Goal: Task Accomplishment & Management: Complete application form

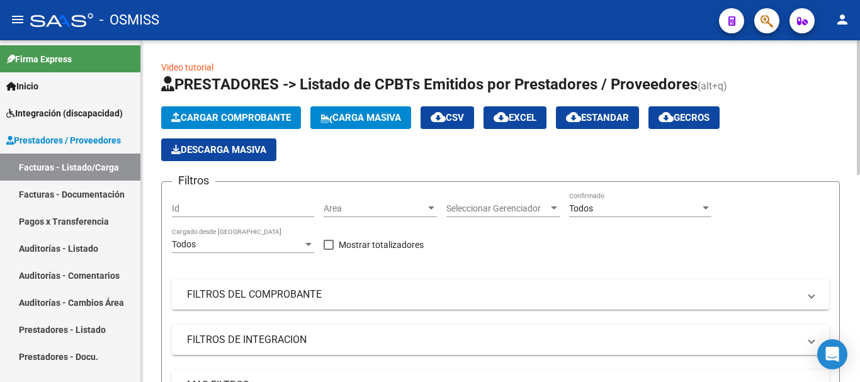
click at [248, 115] on span "Cargar Comprobante" at bounding box center [231, 117] width 120 height 11
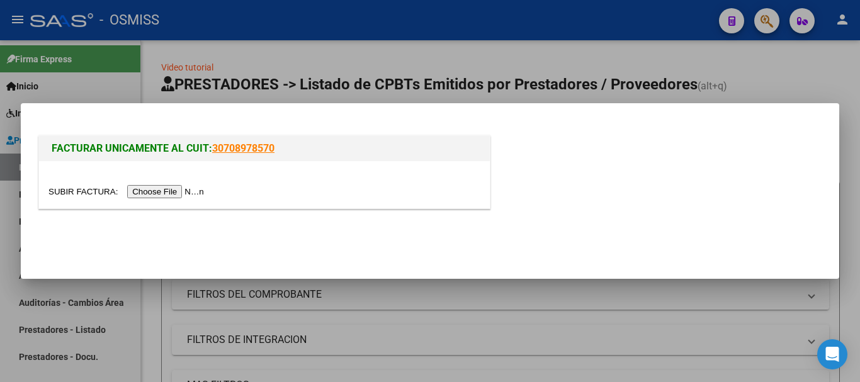
click at [199, 191] on input "file" at bounding box center [128, 191] width 159 height 13
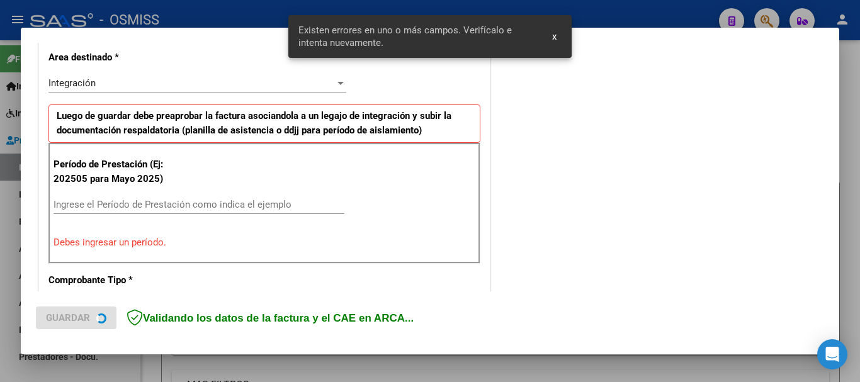
scroll to position [291, 0]
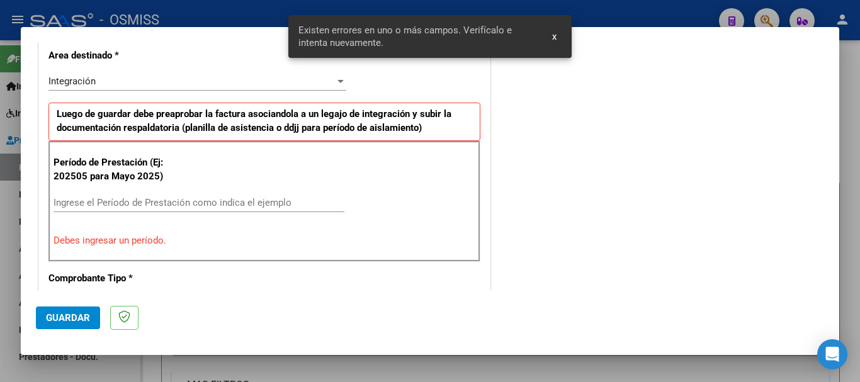
click at [114, 205] on input "Ingrese el Período de Prestación como indica el ejemplo" at bounding box center [199, 202] width 291 height 11
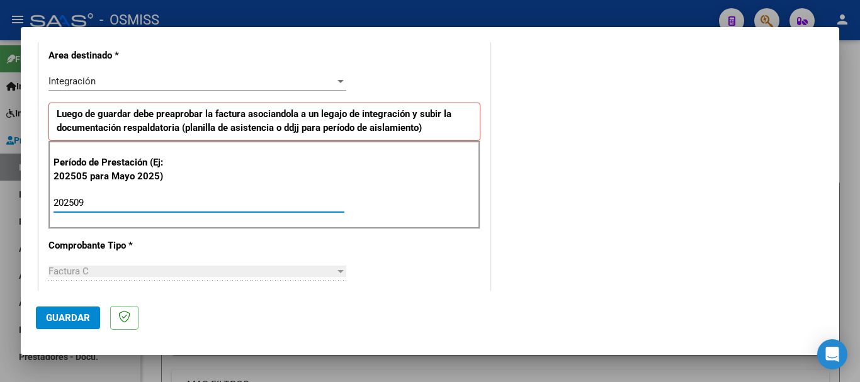
type input "202509"
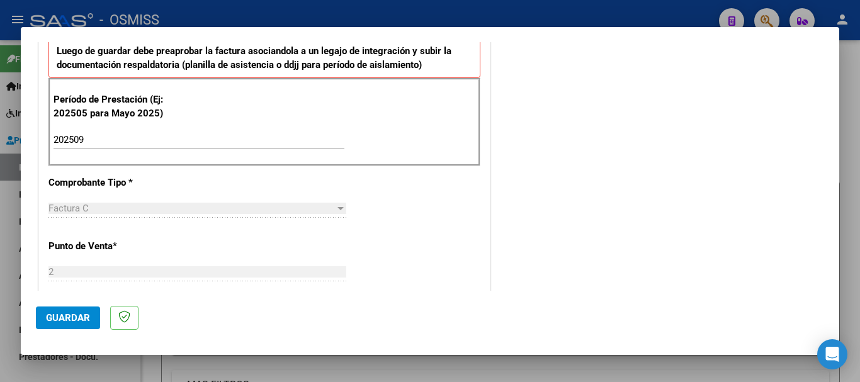
scroll to position [818, 0]
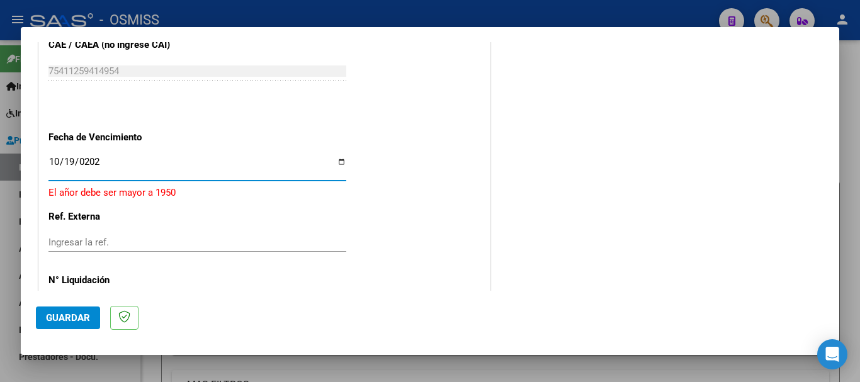
type input "[DATE]"
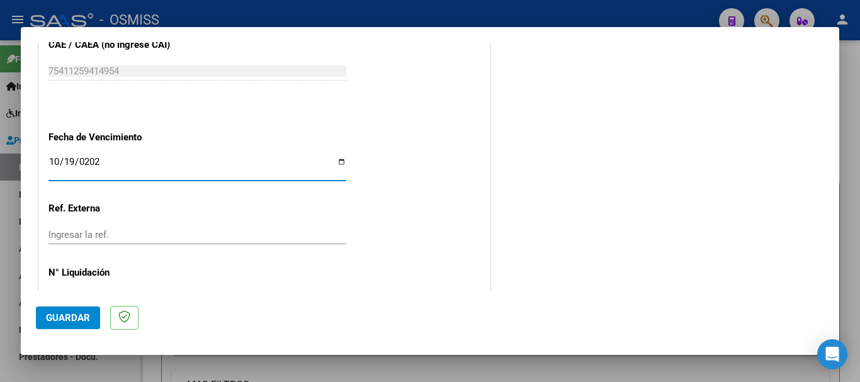
click at [86, 321] on span "Guardar" at bounding box center [68, 317] width 44 height 11
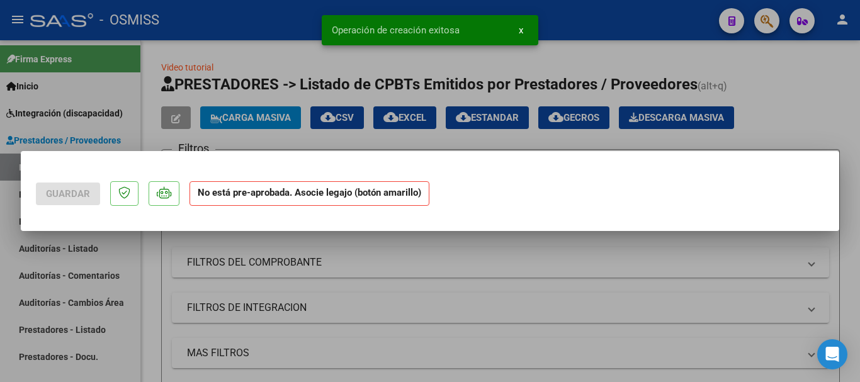
scroll to position [0, 0]
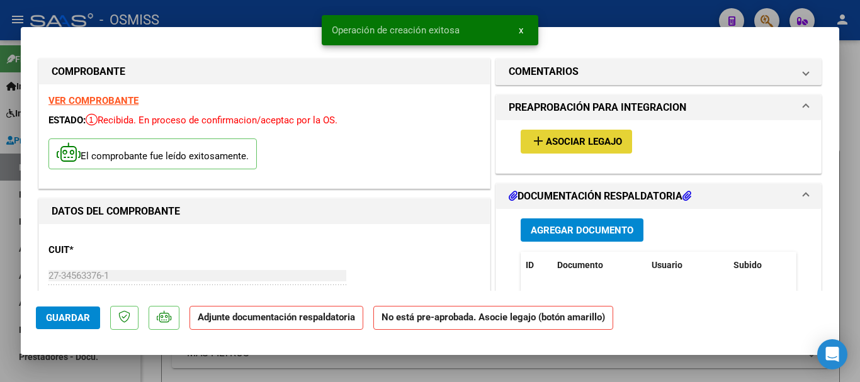
click at [535, 151] on button "add Asociar Legajo" at bounding box center [576, 141] width 111 height 23
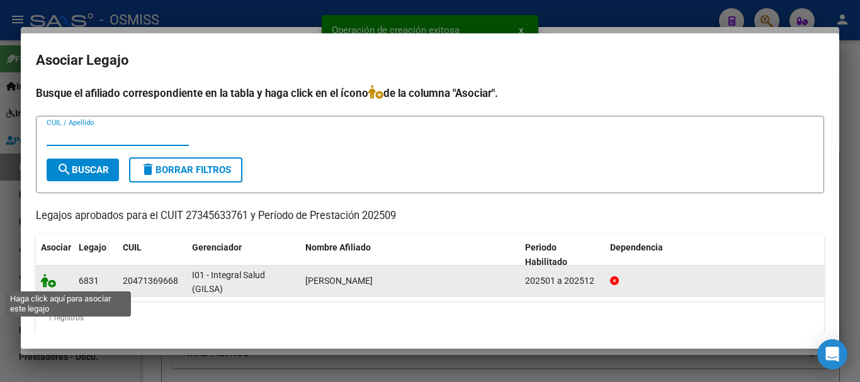
click at [43, 280] on icon at bounding box center [48, 281] width 15 height 14
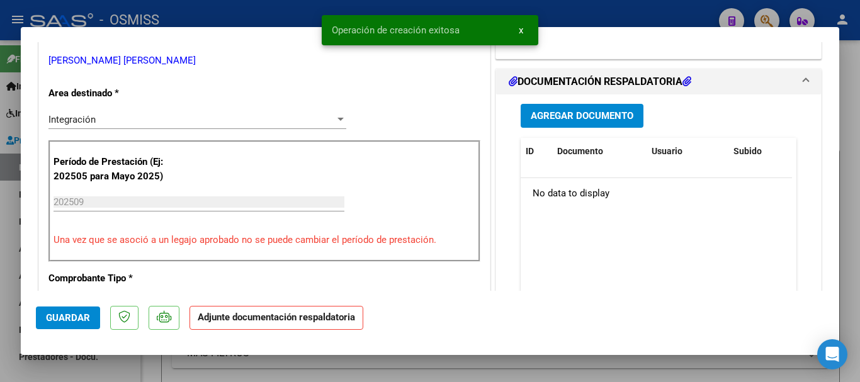
scroll to position [315, 0]
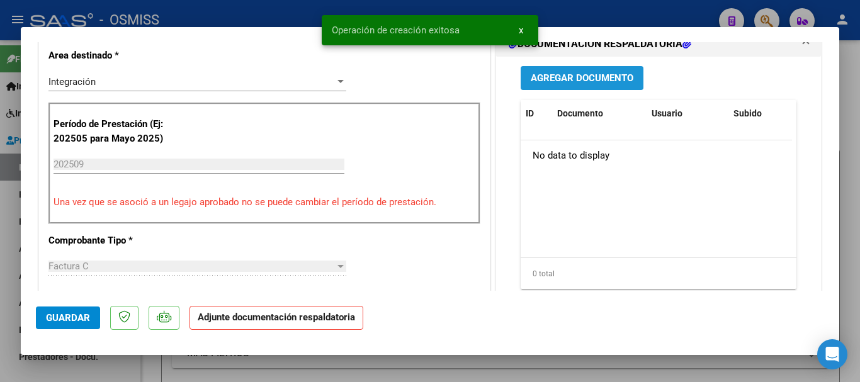
click at [547, 71] on button "Agregar Documento" at bounding box center [582, 77] width 123 height 23
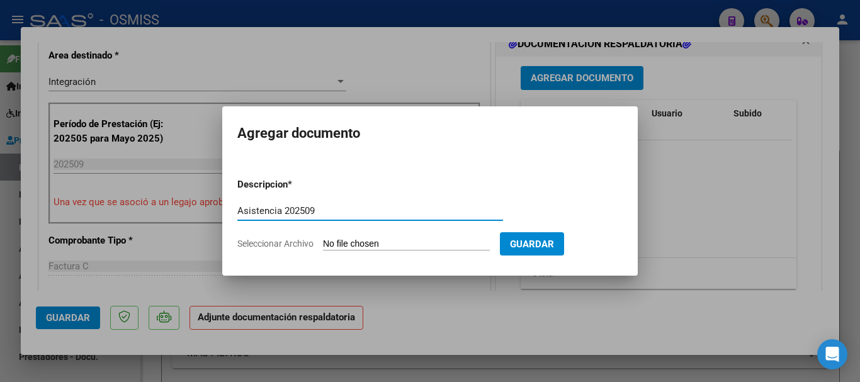
type input "Asistencia 202509"
click at [419, 248] on input "Seleccionar Archivo" at bounding box center [406, 245] width 167 height 12
type input "C:\fakepath\[PERSON_NAME]. Asistencia 202509.pdf"
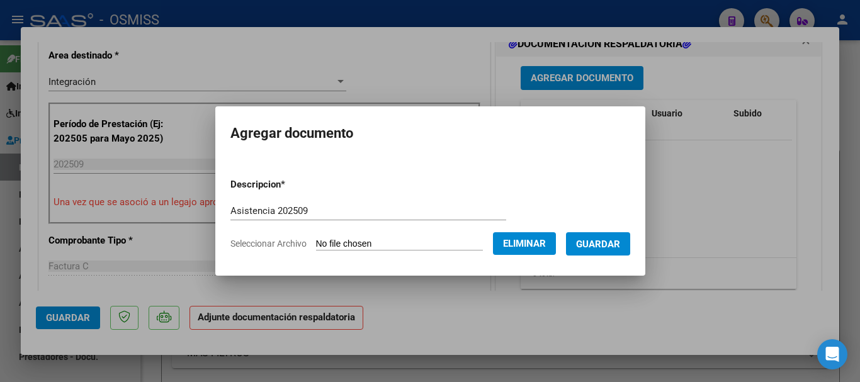
click at [598, 244] on span "Guardar" at bounding box center [598, 244] width 44 height 11
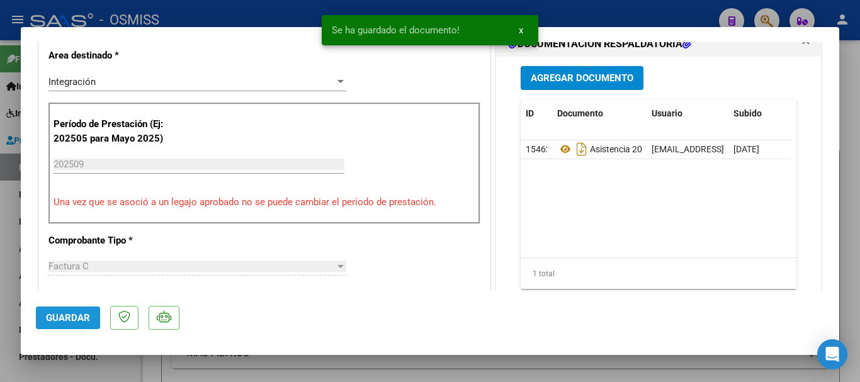
click at [53, 317] on span "Guardar" at bounding box center [68, 317] width 44 height 11
click at [54, 319] on span "Guardar" at bounding box center [68, 317] width 44 height 11
click at [61, 367] on div at bounding box center [430, 191] width 860 height 382
type input "$ 0,00"
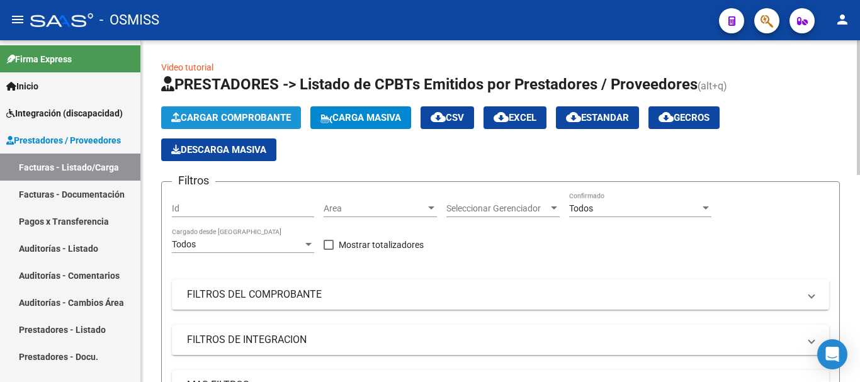
click at [227, 122] on span "Cargar Comprobante" at bounding box center [231, 117] width 120 height 11
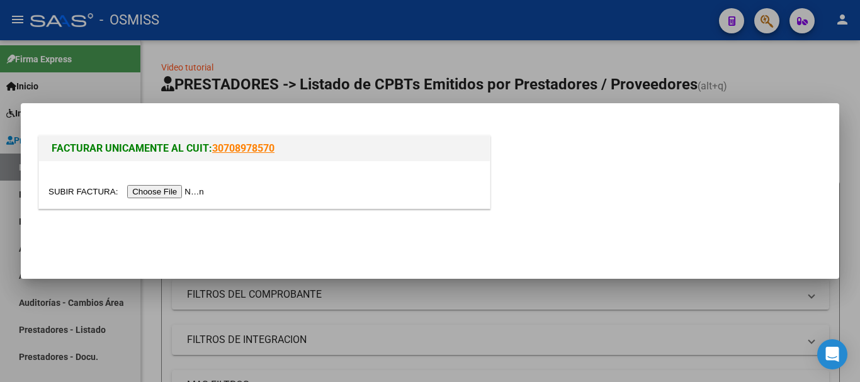
click at [161, 196] on input "file" at bounding box center [128, 191] width 159 height 13
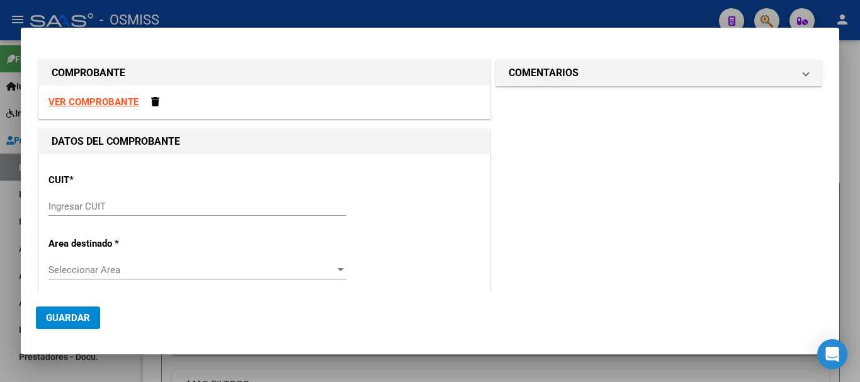
click at [114, 219] on div "Ingresar CUIT" at bounding box center [198, 212] width 298 height 31
click at [114, 208] on input "Ingresar CUIT" at bounding box center [198, 206] width 298 height 11
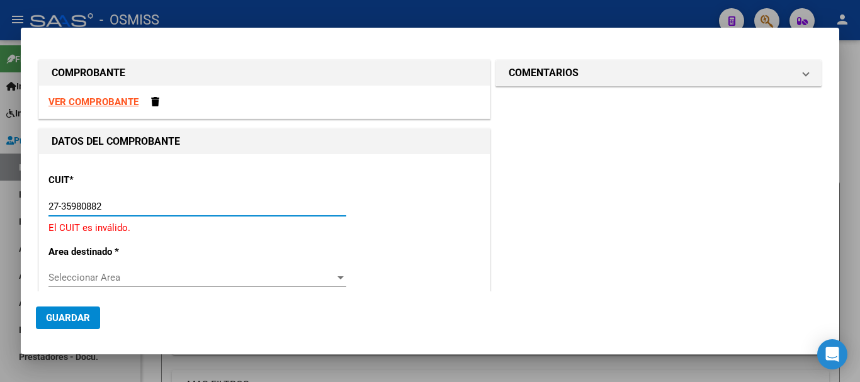
type input "27-35980882-3"
type input "1"
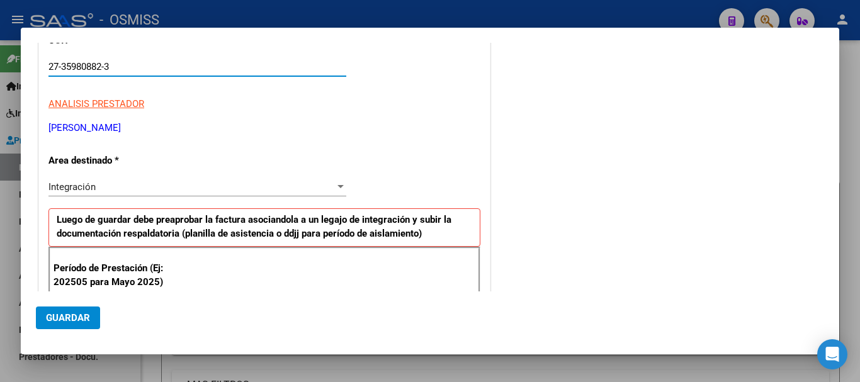
scroll to position [189, 0]
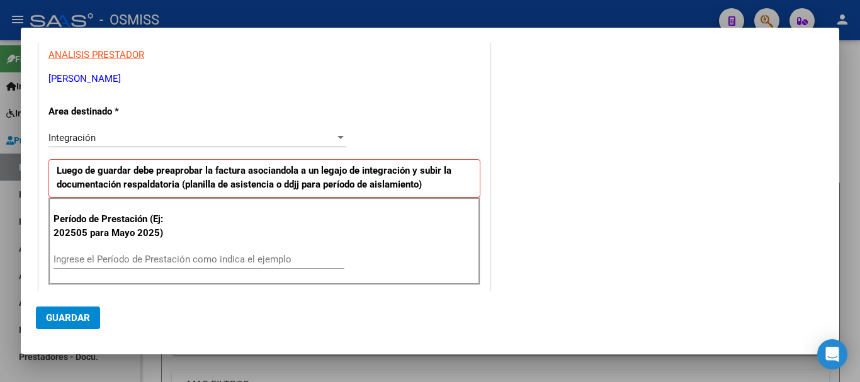
type input "27-35980882-3"
click at [119, 257] on input "Ingrese el Período de Prestación como indica el ejemplo" at bounding box center [199, 259] width 291 height 11
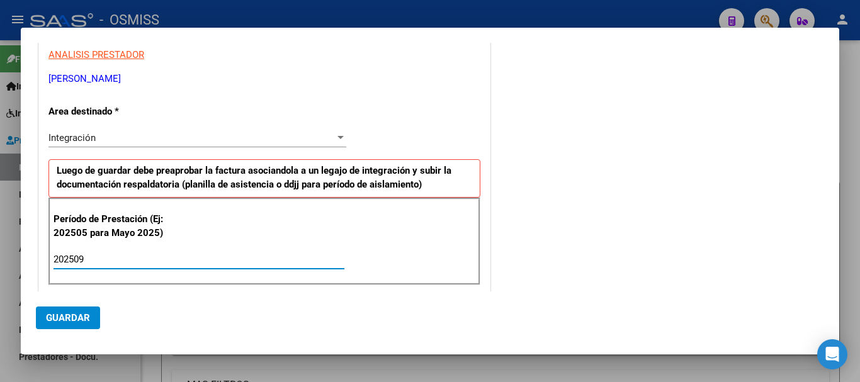
type input "202509"
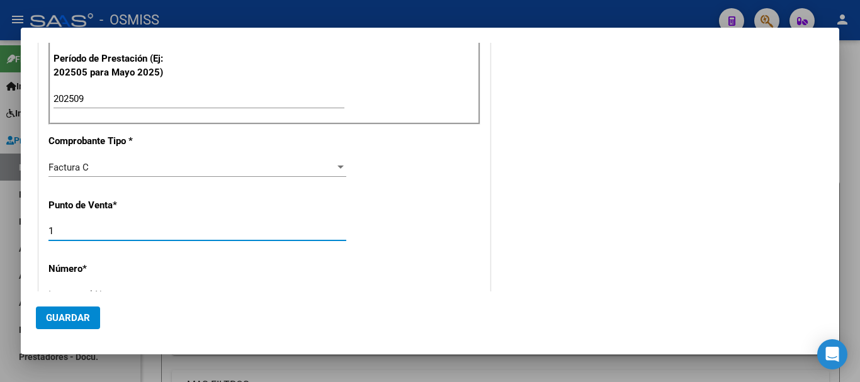
scroll to position [359, 0]
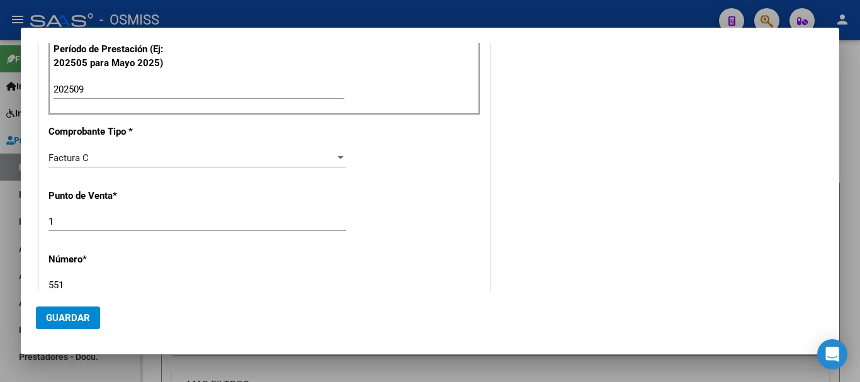
type input "551"
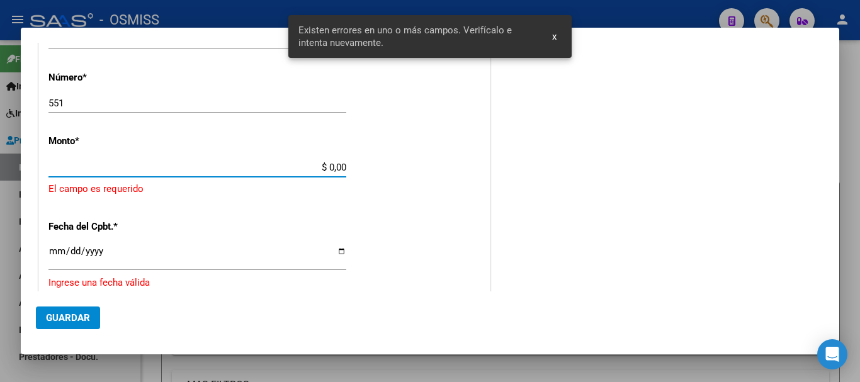
scroll to position [535, 0]
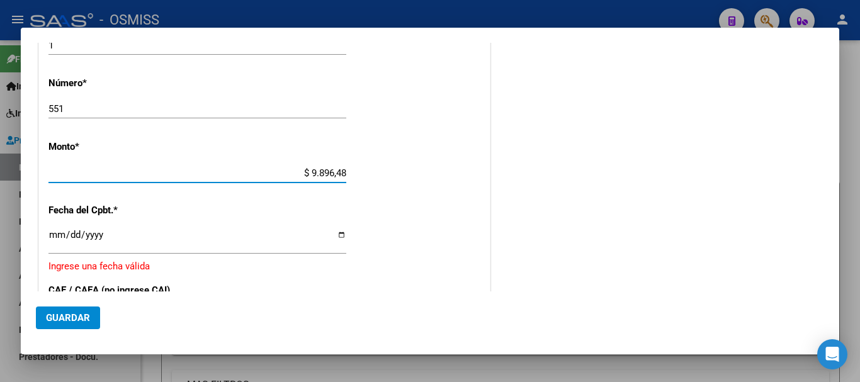
type input "$ 98.964,88"
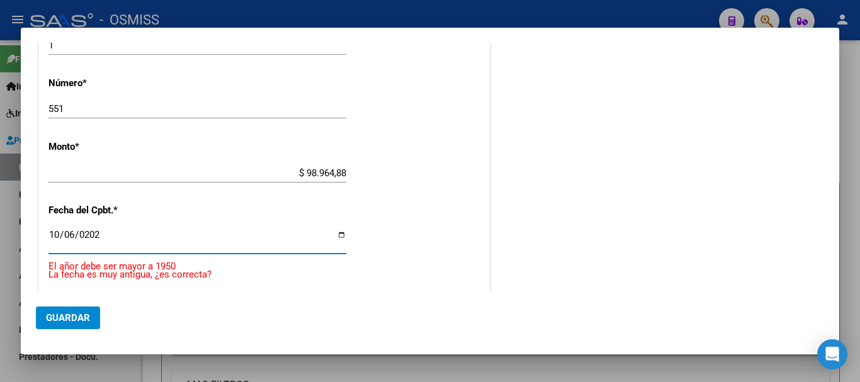
type input "[DATE]"
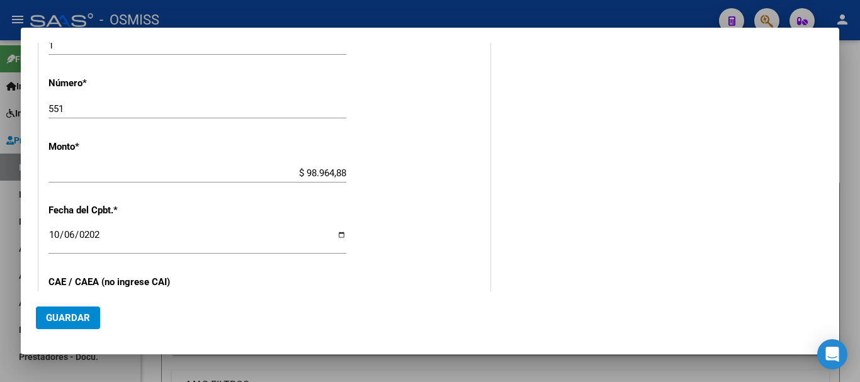
scroll to position [676, 0]
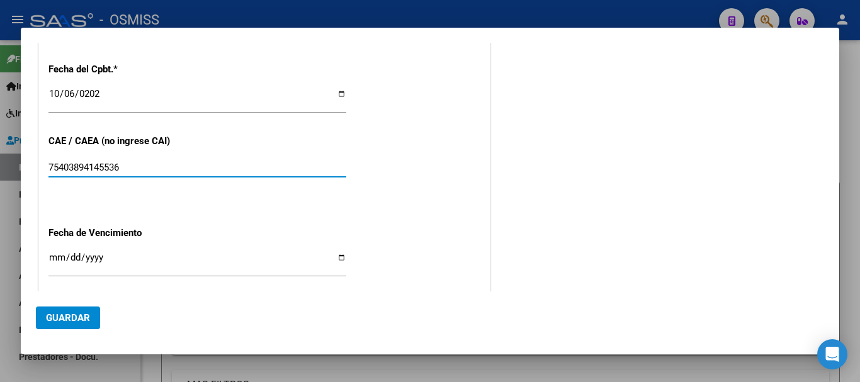
type input "75403894145536"
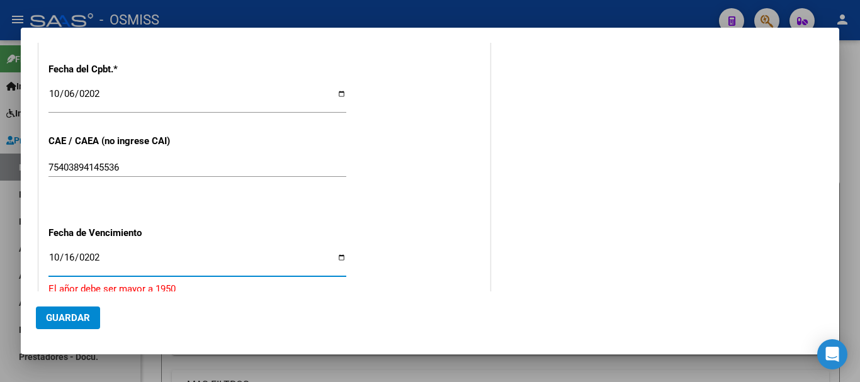
type input "[DATE]"
click at [64, 317] on span "Guardar" at bounding box center [68, 317] width 44 height 11
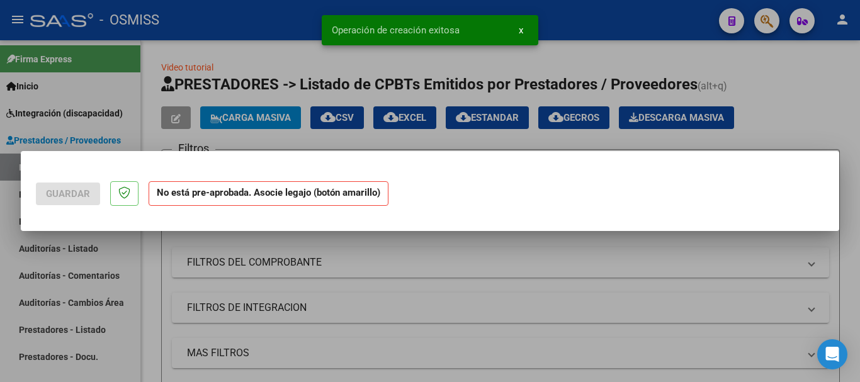
scroll to position [0, 0]
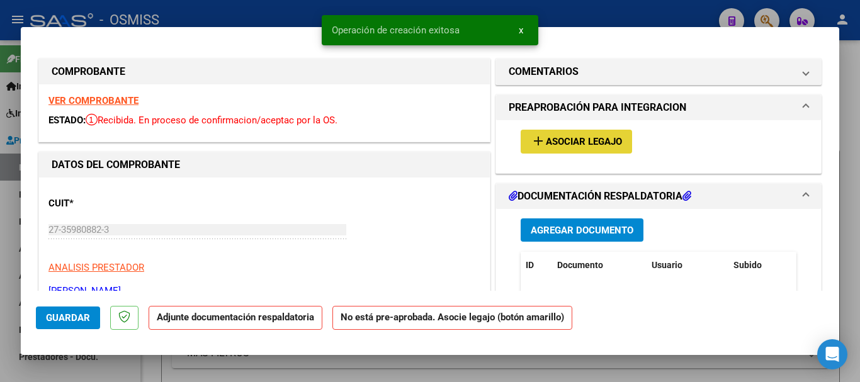
click at [568, 138] on span "Asociar Legajo" at bounding box center [584, 142] width 76 height 11
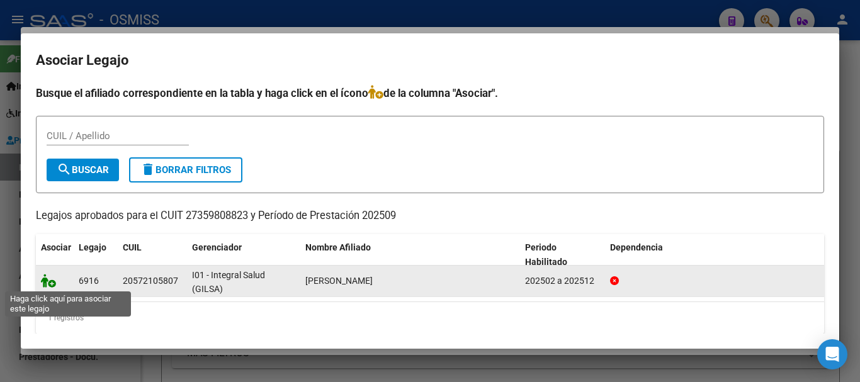
click at [54, 280] on icon at bounding box center [48, 281] width 15 height 14
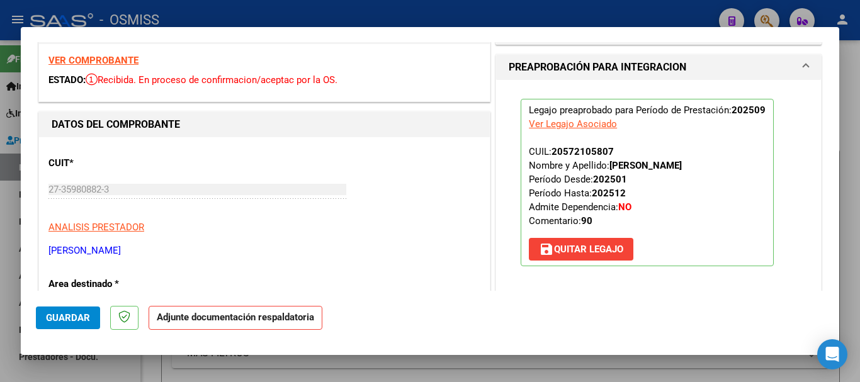
scroll to position [189, 0]
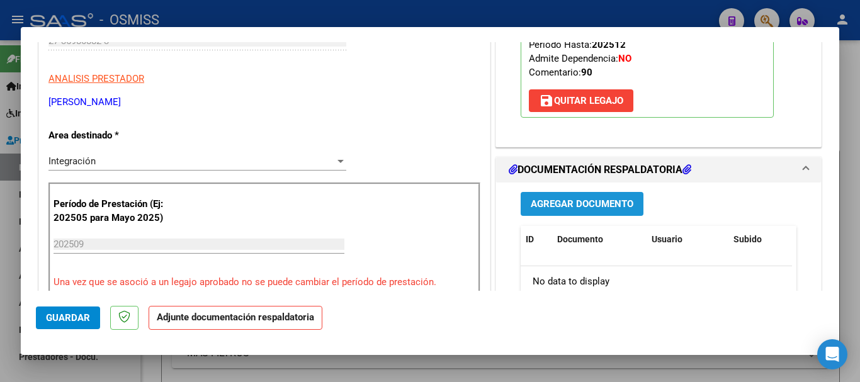
click at [562, 203] on span "Agregar Documento" at bounding box center [582, 204] width 103 height 11
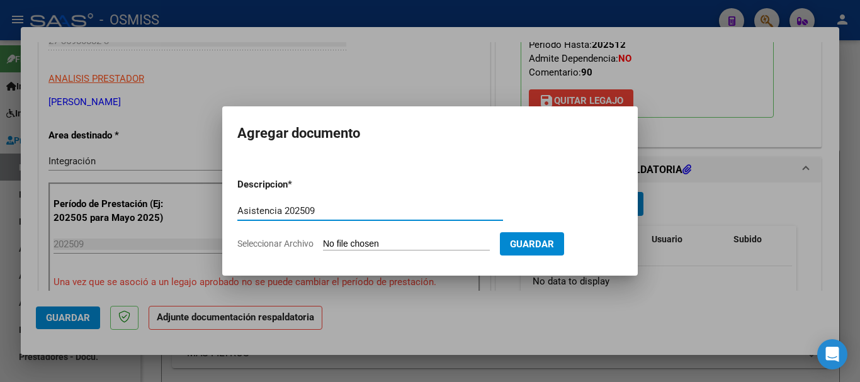
type input "Asistencia 202509"
click at [426, 242] on input "Seleccionar Archivo" at bounding box center [406, 245] width 167 height 12
type input "C:\fakepath\[PERSON_NAME]. Asistencia 202509.pdf"
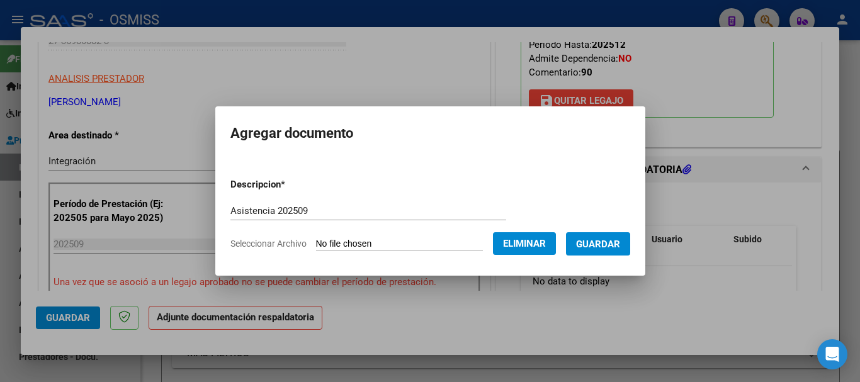
click at [624, 232] on button "Guardar" at bounding box center [598, 243] width 64 height 23
click at [622, 237] on button "Guardar" at bounding box center [598, 243] width 64 height 23
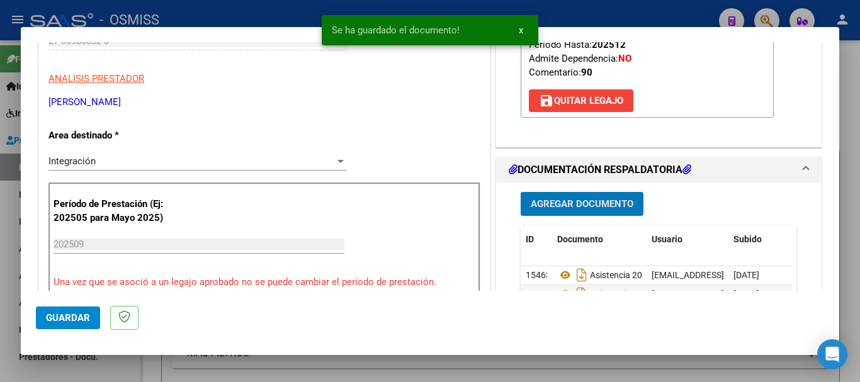
click at [47, 323] on span "Guardar" at bounding box center [68, 317] width 44 height 11
click at [56, 319] on span "Guardar" at bounding box center [68, 317] width 44 height 11
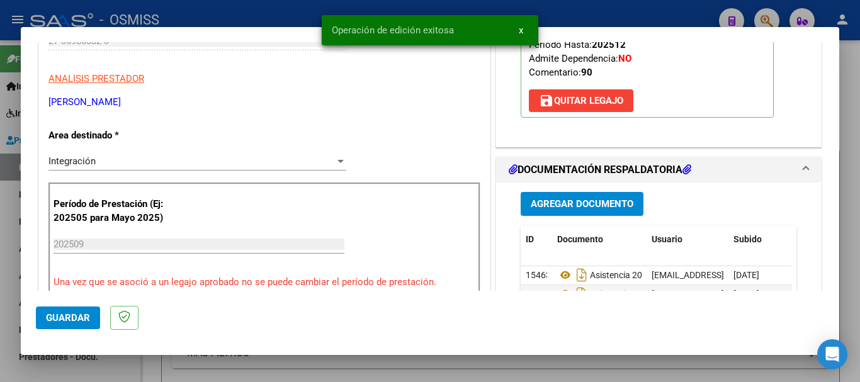
drag, startPoint x: 68, startPoint y: 362, endPoint x: 139, endPoint y: 354, distance: 71.6
click at [69, 363] on div at bounding box center [430, 191] width 860 height 382
type input "$ 0,00"
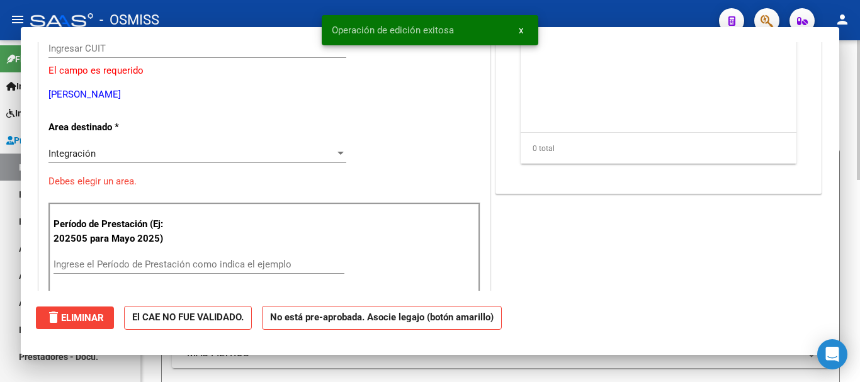
scroll to position [197, 0]
